Goal: Check status: Check status

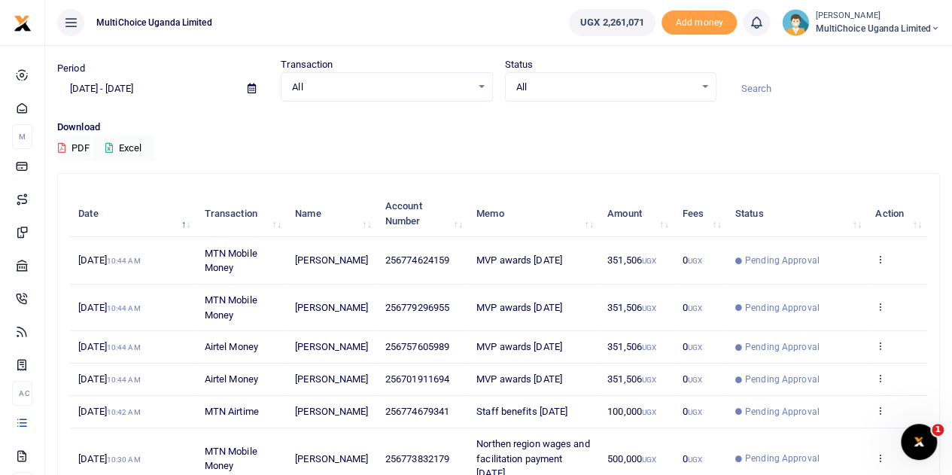
scroll to position [151, 0]
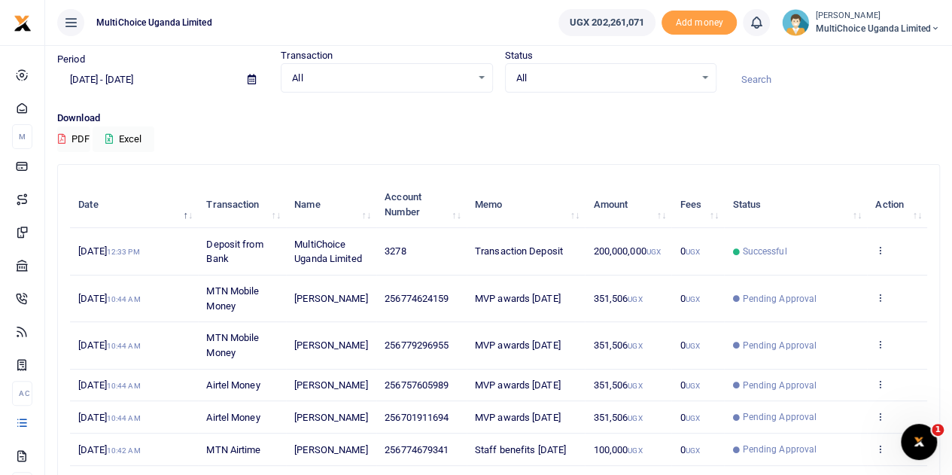
scroll to position [75, 0]
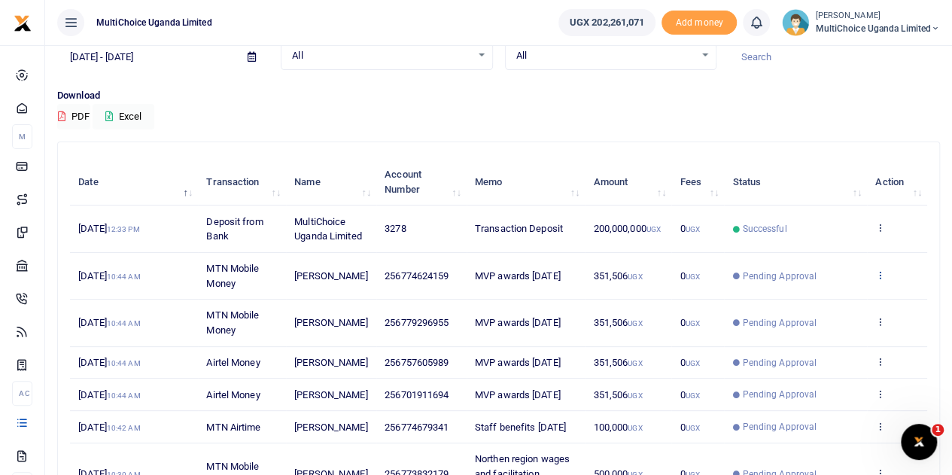
click at [881, 270] on icon at bounding box center [880, 274] width 10 height 11
click at [813, 299] on link "View details" at bounding box center [825, 300] width 119 height 21
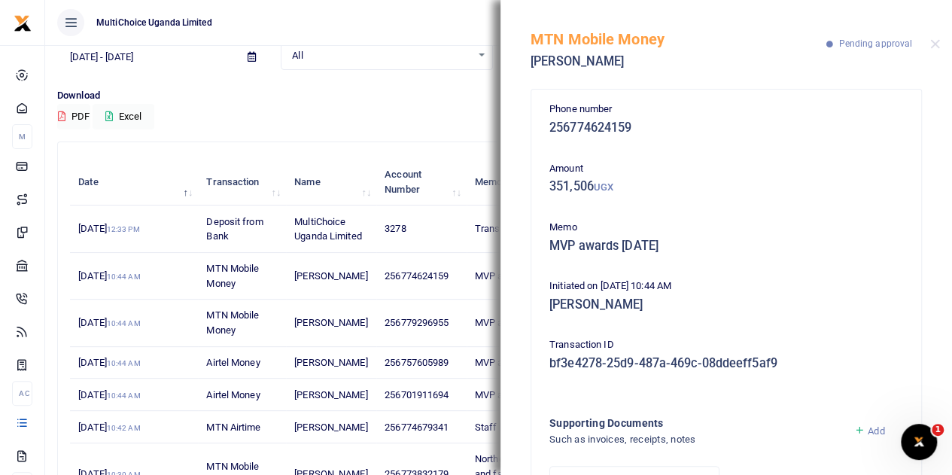
scroll to position [0, 0]
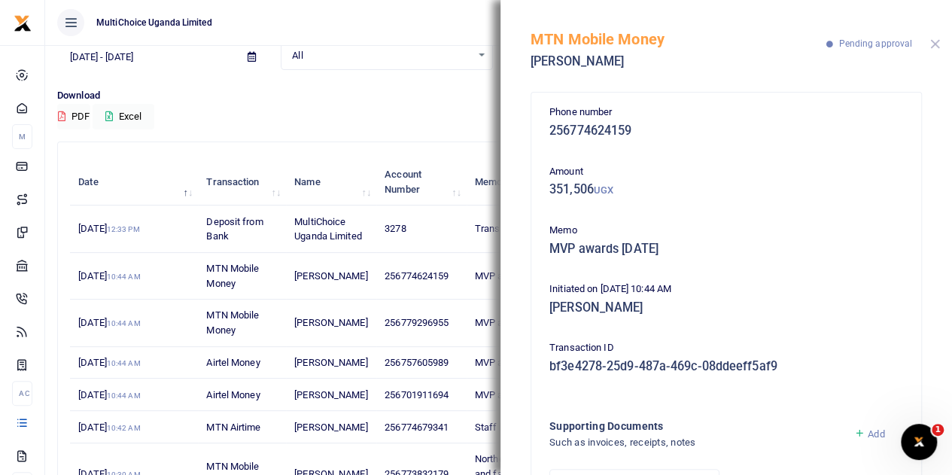
click at [932, 46] on button "Close" at bounding box center [935, 44] width 10 height 10
